Goal: Information Seeking & Learning: Learn about a topic

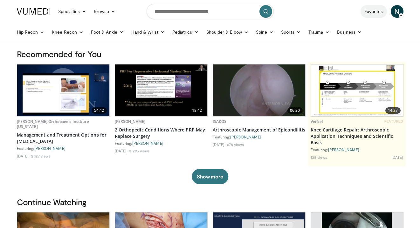
click at [369, 13] on link "Favorites" at bounding box center [374, 11] width 26 height 13
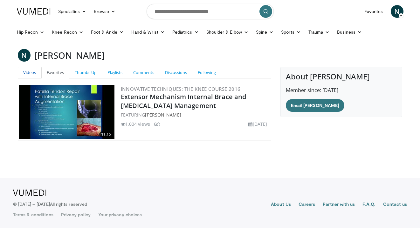
click at [27, 71] on link "Videos" at bounding box center [30, 73] width 24 height 12
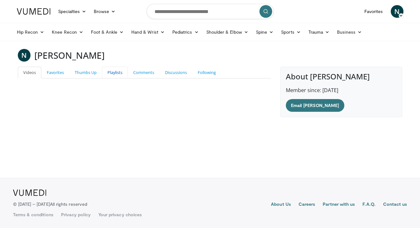
click at [116, 73] on link "Playlists" at bounding box center [115, 73] width 26 height 12
click at [111, 72] on link "Playlists" at bounding box center [115, 73] width 26 height 12
click at [168, 15] on input "Search topics, interventions" at bounding box center [210, 11] width 127 height 15
type input "**********"
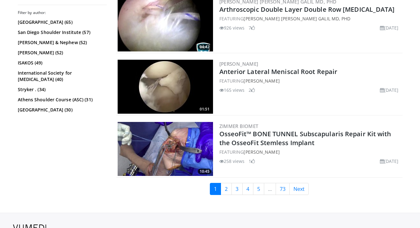
scroll to position [1573, 0]
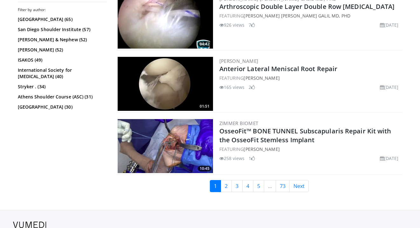
click at [229, 57] on div "01:51 Grant Garcia Anterior Lateral Meniscal Root Repair FEATURING Grant Garcia…" at bounding box center [259, 84] width 286 height 57
click at [227, 60] on link "[PERSON_NAME]" at bounding box center [238, 61] width 39 height 6
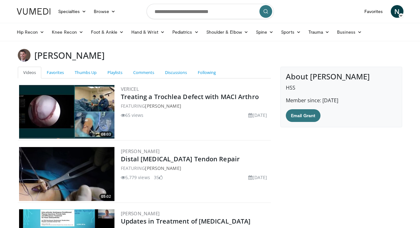
click at [25, 56] on img at bounding box center [24, 55] width 13 height 13
click at [118, 74] on link "Playlists" at bounding box center [115, 73] width 26 height 12
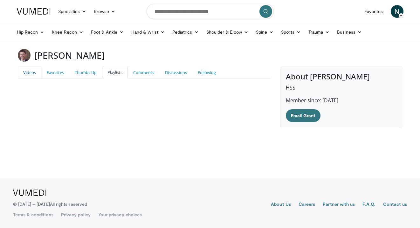
click at [34, 73] on link "Videos" at bounding box center [30, 73] width 24 height 12
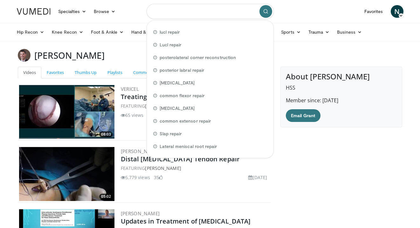
click at [202, 11] on input "Search topics, interventions" at bounding box center [210, 11] width 127 height 15
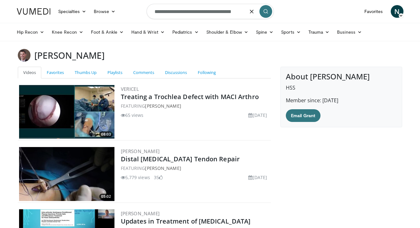
type input "**********"
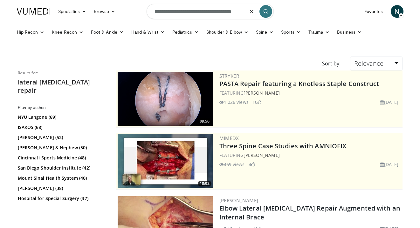
click at [242, 11] on input "**********" at bounding box center [210, 11] width 127 height 15
type input "**********"
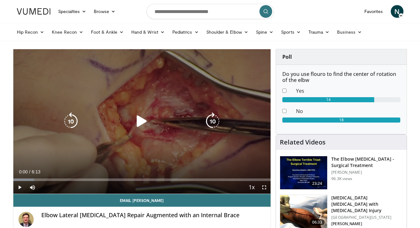
click at [137, 125] on icon "Video Player" at bounding box center [142, 122] width 18 height 18
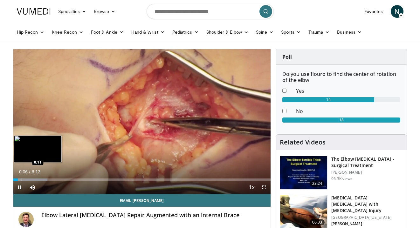
click at [22, 179] on div "Progress Bar" at bounding box center [22, 180] width 1 height 3
click at [30, 180] on div "Progress Bar" at bounding box center [30, 180] width 1 height 3
click at [40, 180] on div "Progress Bar" at bounding box center [40, 180] width 1 height 3
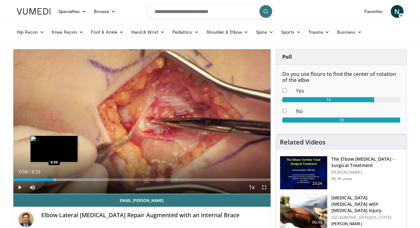
click at [54, 181] on div "Progress Bar" at bounding box center [54, 180] width 1 height 3
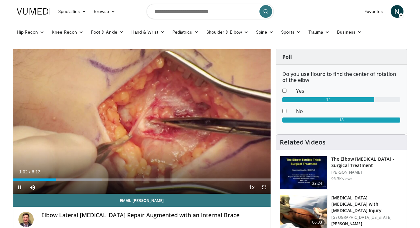
click at [51, 181] on div "Current Time 1:02 / Duration 6:13 Pause Skip Backward Skip Forward Mute 0% Load…" at bounding box center [142, 187] width 258 height 13
click at [264, 187] on span "Video Player" at bounding box center [264, 187] width 13 height 13
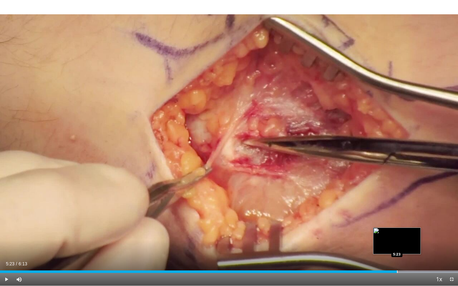
click at [397, 228] on div "Progress Bar" at bounding box center [397, 272] width 1 height 3
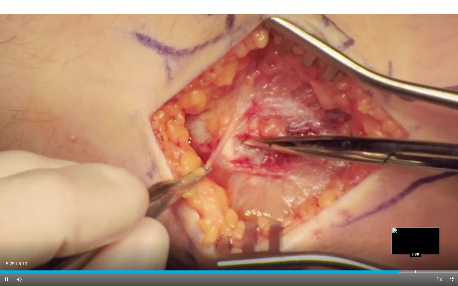
click at [415, 228] on div "Progress Bar" at bounding box center [415, 272] width 1 height 3
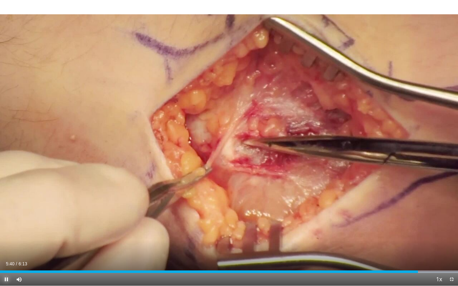
click at [5, 228] on span "Video Player" at bounding box center [6, 279] width 13 height 13
click at [4, 228] on span "Video Player" at bounding box center [6, 279] width 13 height 13
click at [420, 228] on span "Video Player" at bounding box center [451, 279] width 13 height 13
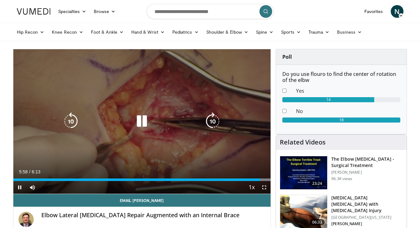
click at [140, 123] on icon "Video Player" at bounding box center [142, 122] width 18 height 18
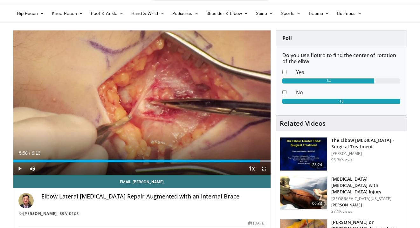
scroll to position [19, 0]
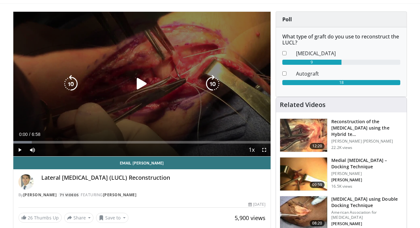
scroll to position [50, 0]
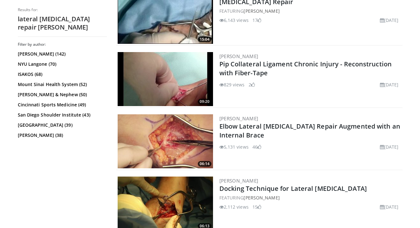
scroll to position [582, 0]
